Goal: Task Accomplishment & Management: Complete application form

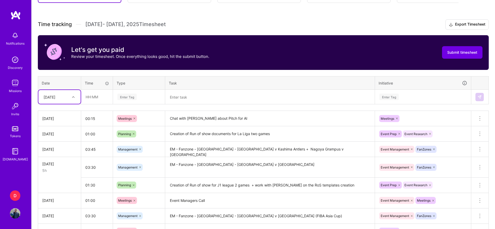
scroll to position [129, 0]
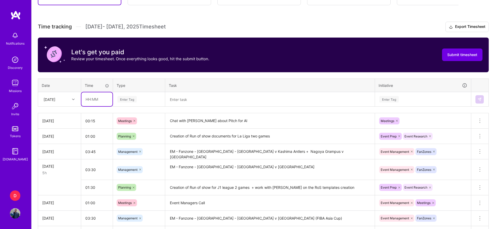
click at [87, 105] on input "text" at bounding box center [96, 99] width 31 height 14
click at [93, 103] on input "03" at bounding box center [96, 99] width 31 height 14
type input "03:30"
click at [70, 101] on div at bounding box center [74, 99] width 8 height 7
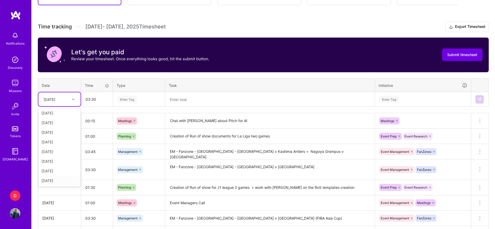
click at [56, 180] on div "[DATE]" at bounding box center [59, 181] width 42 height 10
click at [182, 92] on td at bounding box center [270, 99] width 210 height 15
click at [178, 87] on th "Task" at bounding box center [270, 86] width 210 height 14
click at [182, 100] on textarea at bounding box center [270, 100] width 209 height 14
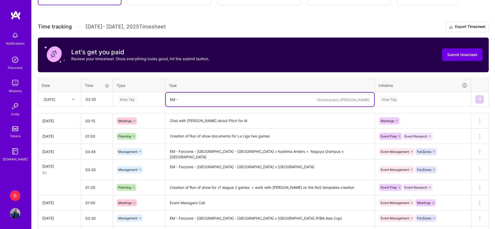
paste textarea "Fanzone - [GEOGRAPHIC_DATA] - [PERSON_NAME] v Real Oviedo"
type textarea "EM - Fanzone - [GEOGRAPHIC_DATA] - [PERSON_NAME] v Real [GEOGRAPHIC_DATA]"
click at [136, 100] on div "Enter Tag" at bounding box center [126, 99] width 19 height 8
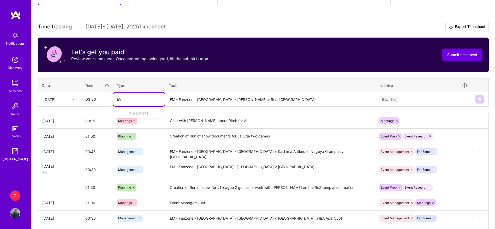
type input "E"
type input "MAN"
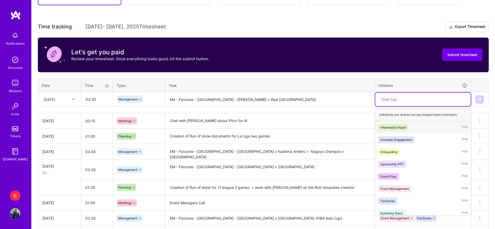
click at [408, 101] on div "Enter Tag" at bounding box center [423, 99] width 88 height 7
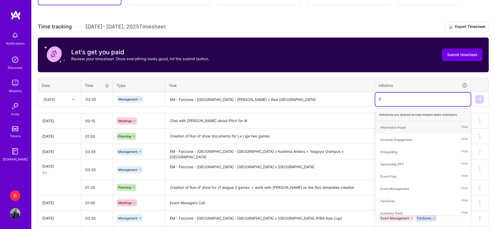
type input "EVE"
type input "FAN"
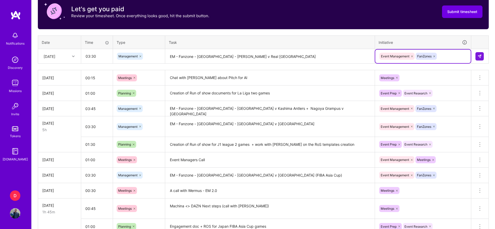
scroll to position [172, 0]
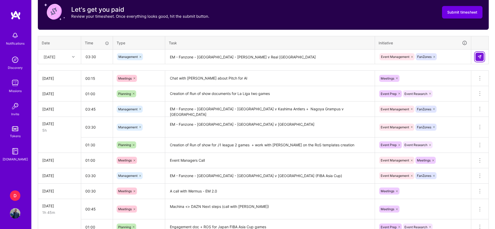
click at [478, 58] on img at bounding box center [480, 57] width 4 height 4
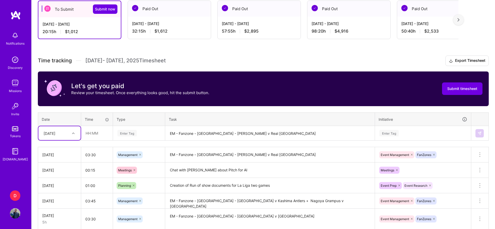
scroll to position [97, 0]
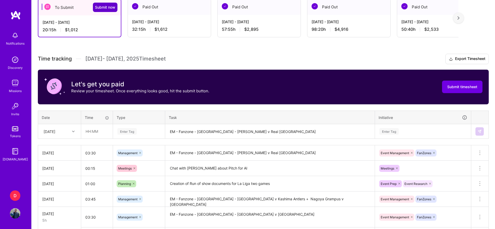
click at [109, 7] on span "Submit now" at bounding box center [105, 7] width 20 height 5
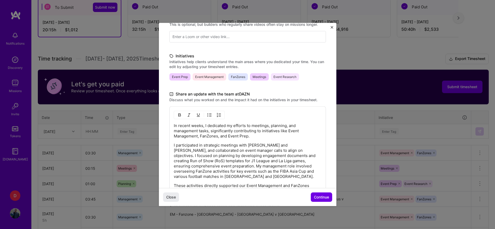
scroll to position [154, 0]
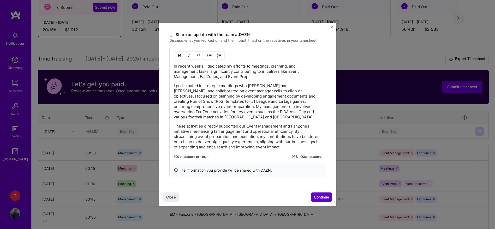
click at [314, 195] on span "Continue" at bounding box center [321, 197] width 15 height 5
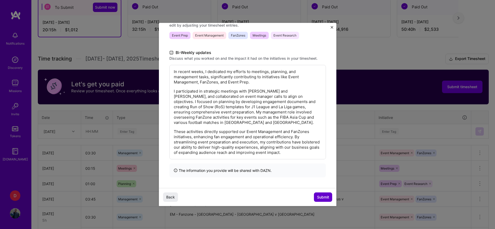
click at [324, 197] on span "Submit" at bounding box center [323, 197] width 12 height 5
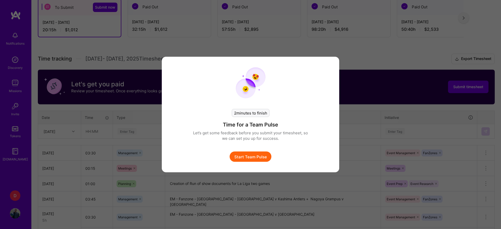
click at [259, 153] on button "Start Team Pulse" at bounding box center [251, 157] width 42 height 10
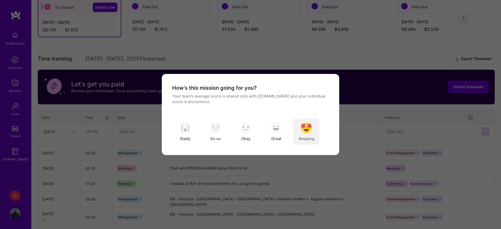
click at [312, 127] on img "modal" at bounding box center [306, 127] width 11 height 11
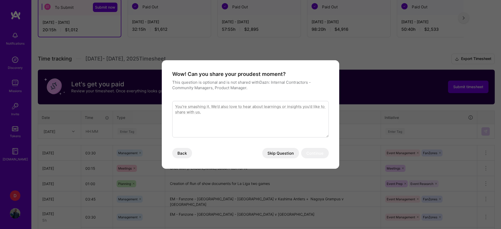
click at [278, 155] on button "Skip Question" at bounding box center [280, 153] width 37 height 10
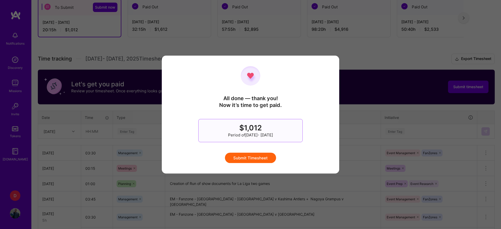
click at [252, 156] on button "Submit Timesheet" at bounding box center [250, 158] width 51 height 10
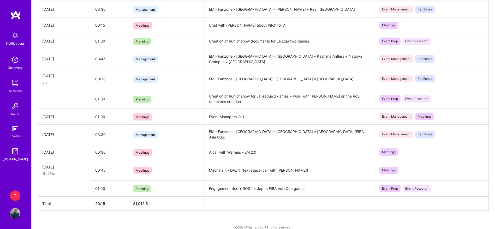
scroll to position [0, 0]
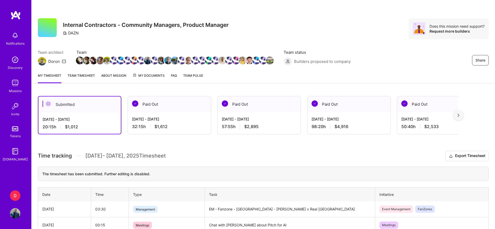
click at [78, 75] on link "Team timesheet" at bounding box center [81, 78] width 27 height 10
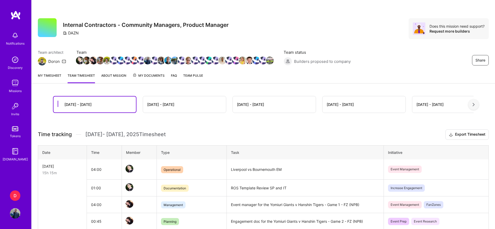
click at [148, 100] on div "[DATE] - [DATE]" at bounding box center [184, 104] width 83 height 16
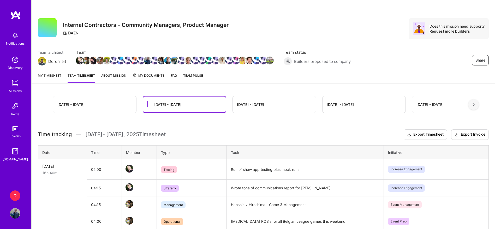
scroll to position [1, 0]
click at [120, 109] on div "[DATE] - [DATE]" at bounding box center [94, 104] width 83 height 16
click at [99, 105] on div "[DATE] - [DATE]" at bounding box center [94, 104] width 83 height 16
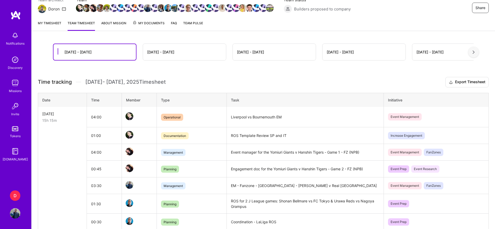
scroll to position [55, 0]
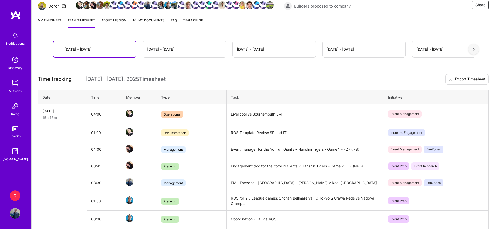
click at [165, 42] on div "[DATE] - [DATE]" at bounding box center [184, 49] width 83 height 16
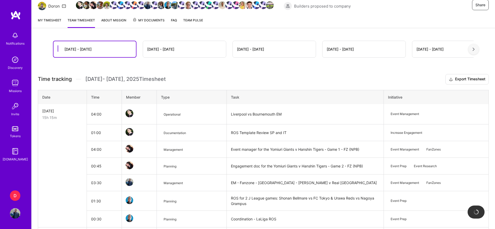
click at [165, 51] on div "[DATE] - [DATE]" at bounding box center [160, 48] width 27 height 5
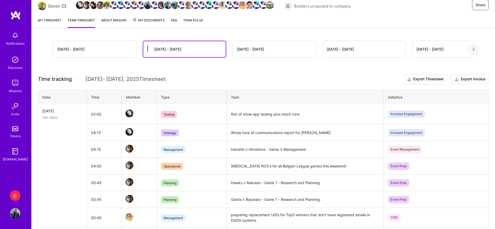
click at [93, 52] on div "[DATE] - [DATE]" at bounding box center [94, 49] width 83 height 16
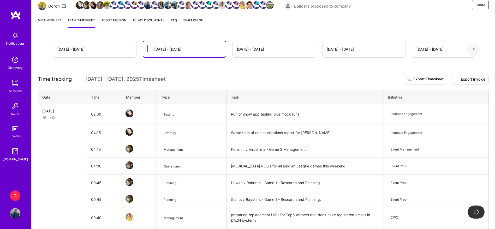
click at [93, 52] on div "[DATE] - [DATE]" at bounding box center [94, 49] width 83 height 16
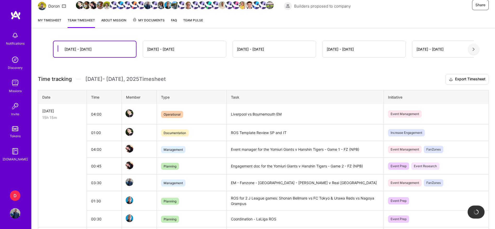
click at [93, 52] on div "[DATE] - [DATE]" at bounding box center [95, 49] width 82 height 16
click at [173, 97] on th "Type" at bounding box center [192, 97] width 70 height 14
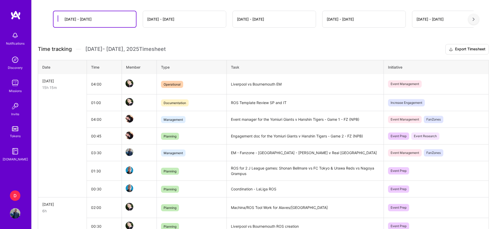
scroll to position [86, 0]
